Goal: Task Accomplishment & Management: Manage account settings

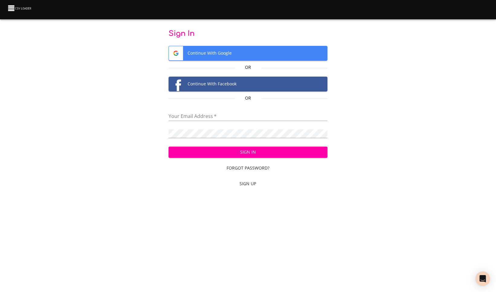
click at [237, 52] on span "Continue With Google" at bounding box center [248, 53] width 158 height 14
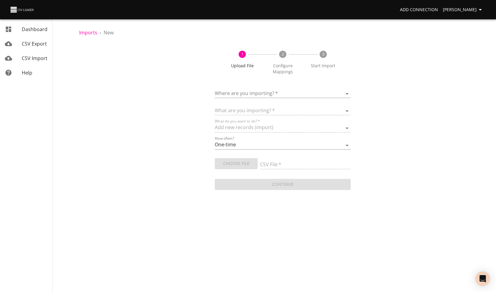
click at [460, 11] on span "[PERSON_NAME]" at bounding box center [462, 10] width 41 height 8
click at [466, 43] on link "Billing" at bounding box center [467, 44] width 39 height 11
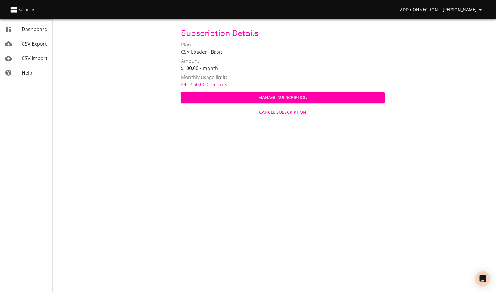
click at [318, 95] on span "Manage Subscription" at bounding box center [283, 98] width 194 height 8
